Goal: Information Seeking & Learning: Learn about a topic

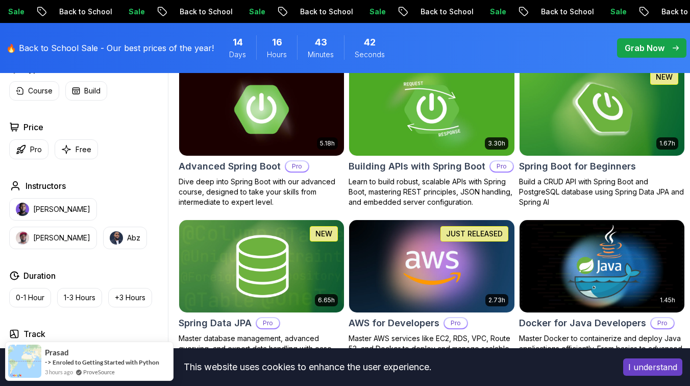
scroll to position [314, 0]
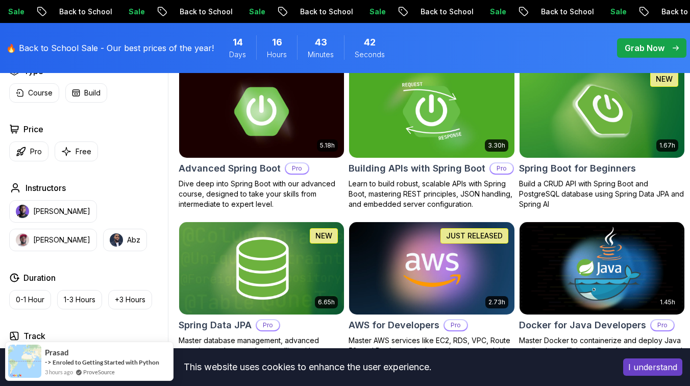
click at [435, 129] on img at bounding box center [431, 111] width 173 height 97
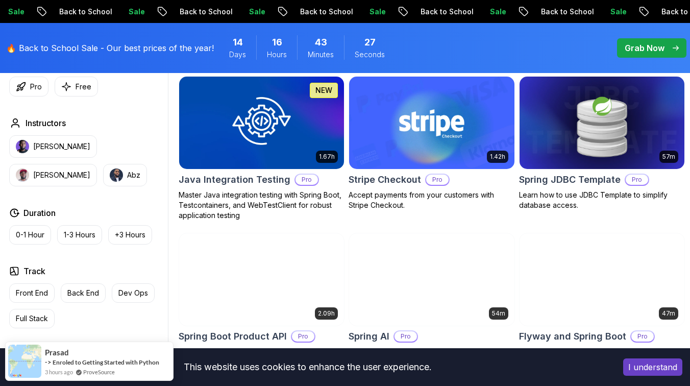
scroll to position [627, 0]
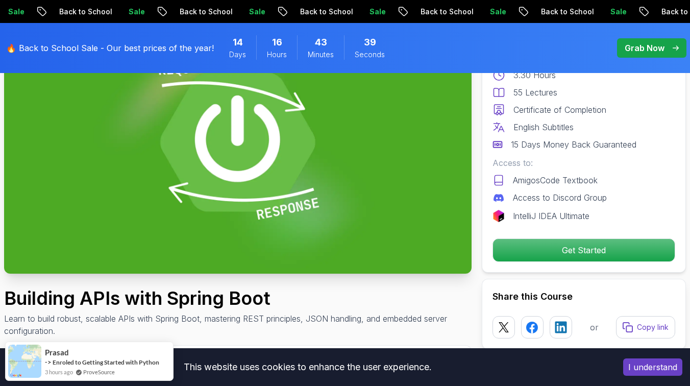
scroll to position [141, 0]
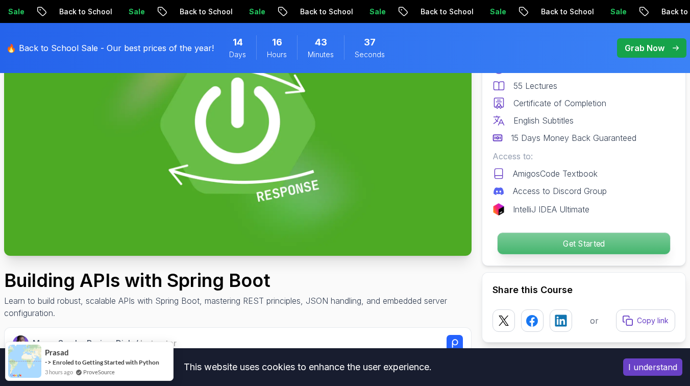
click at [559, 247] on p "Get Started" at bounding box center [583, 243] width 172 height 21
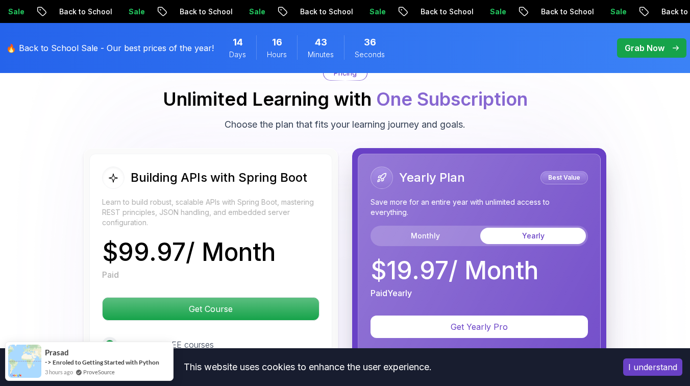
scroll to position [2372, 0]
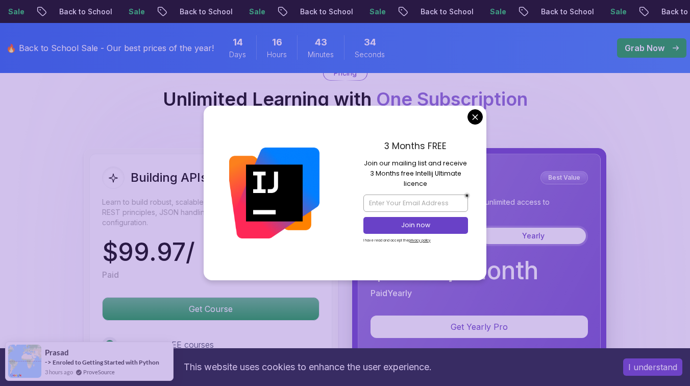
click at [475, 115] on body "Sale Back to School Sale Back to School Sale Back to School Sale Back to School…" at bounding box center [345, 22] width 690 height 4789
